Goal: Task Accomplishment & Management: Manage account settings

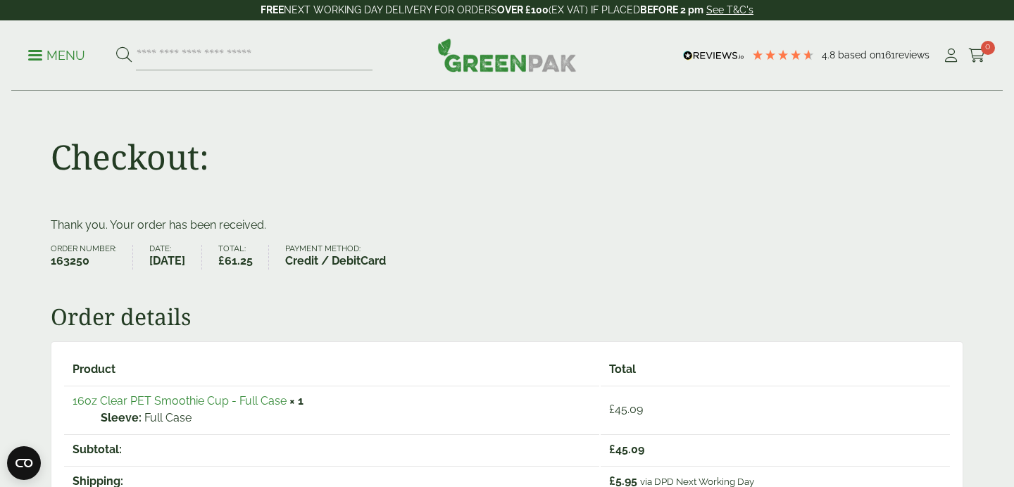
scroll to position [71, 0]
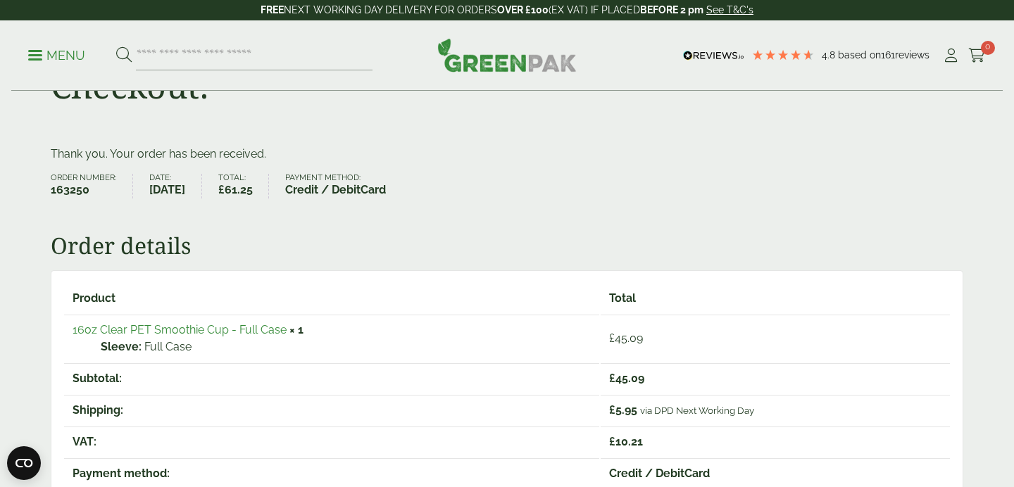
click at [191, 328] on link "16oz Clear PET Smoothie Cup - Full Case" at bounding box center [180, 329] width 214 height 13
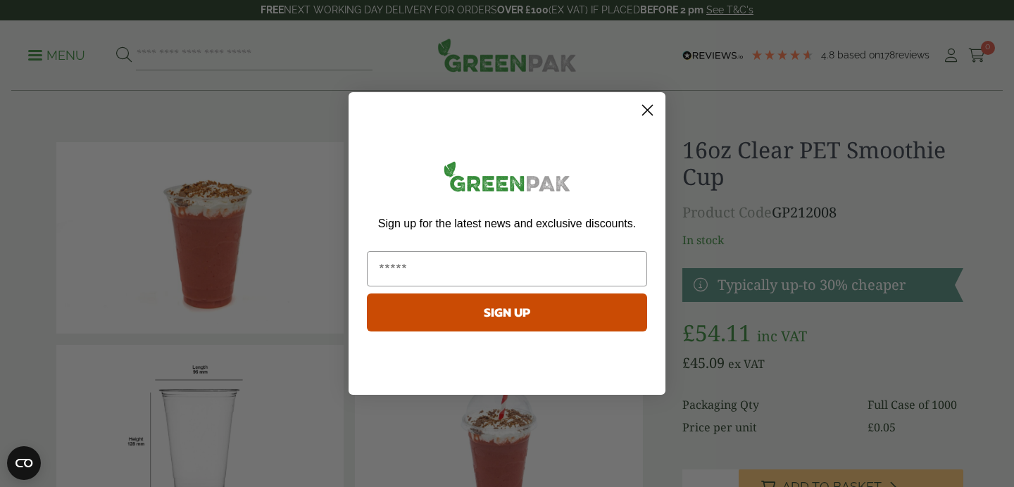
click at [648, 111] on icon "Close dialog" at bounding box center [648, 111] width 10 height 10
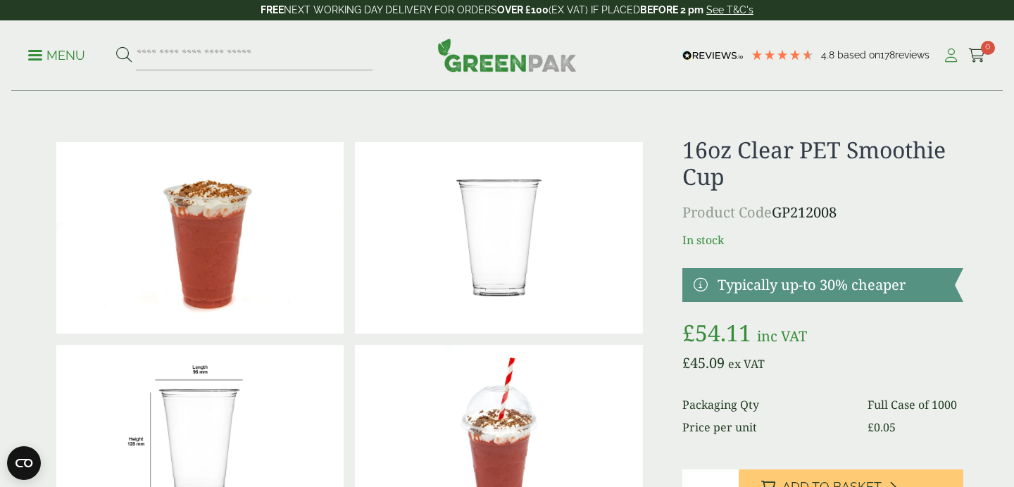
click at [949, 56] on icon at bounding box center [951, 56] width 18 height 14
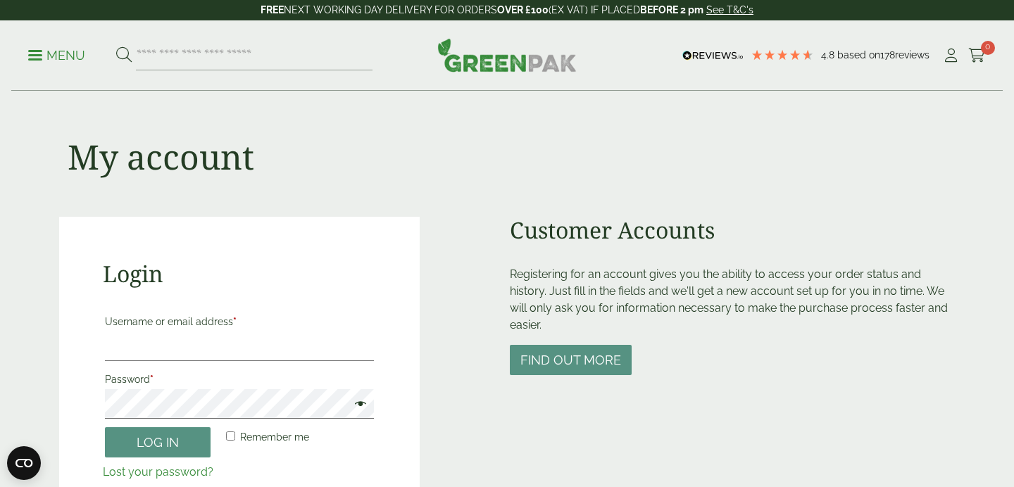
click at [425, 154] on div "My account" at bounding box center [507, 154] width 896 height 125
